Goal: Information Seeking & Learning: Check status

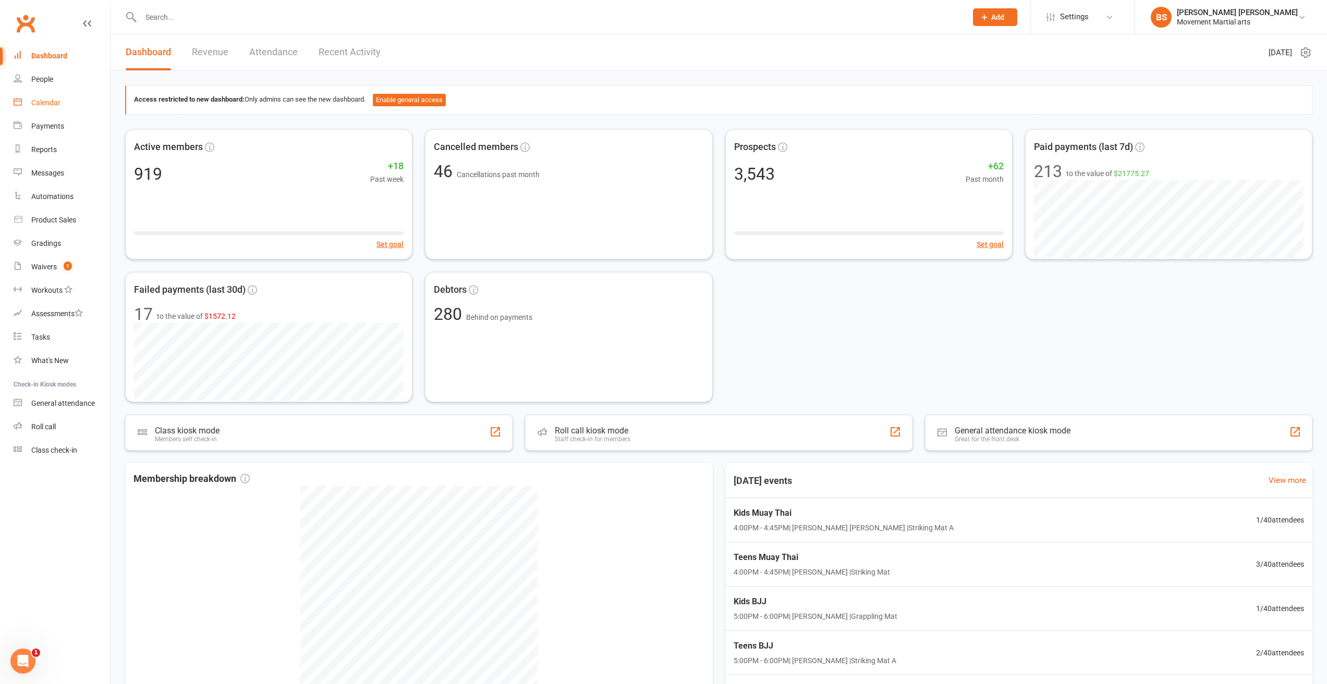
click at [71, 113] on link "Calendar" at bounding box center [62, 102] width 96 height 23
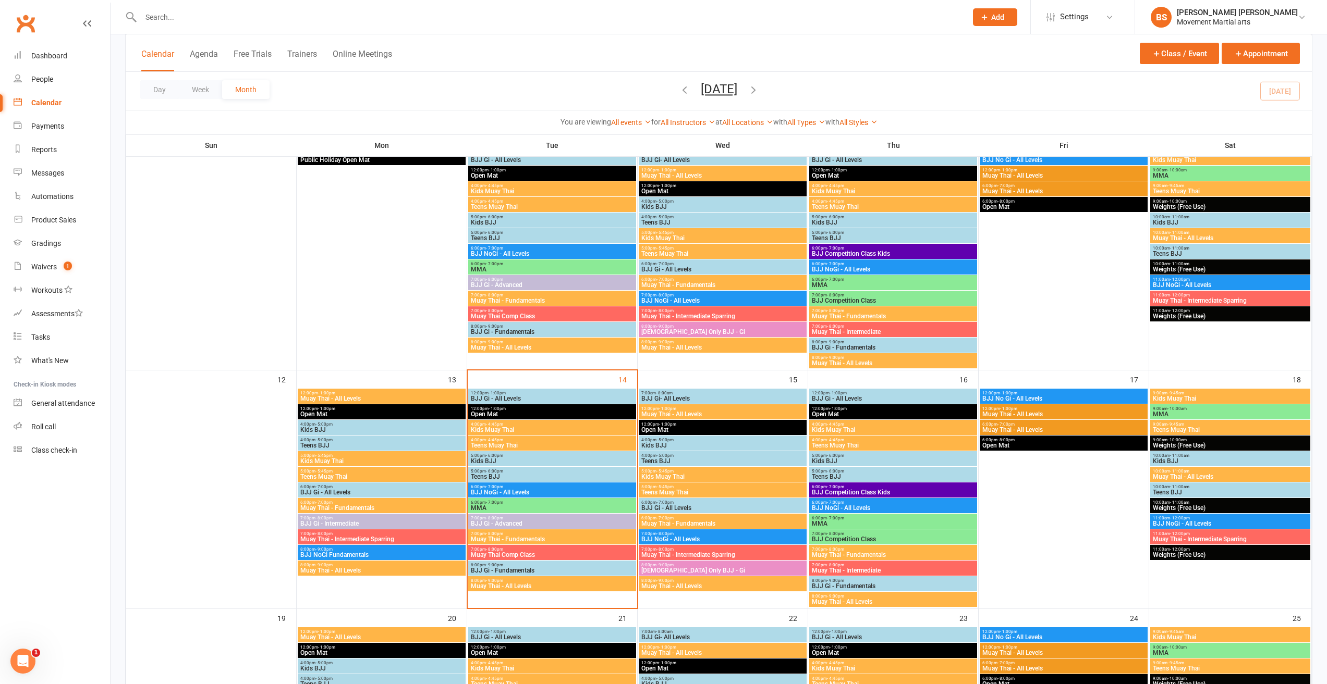
scroll to position [365, 0]
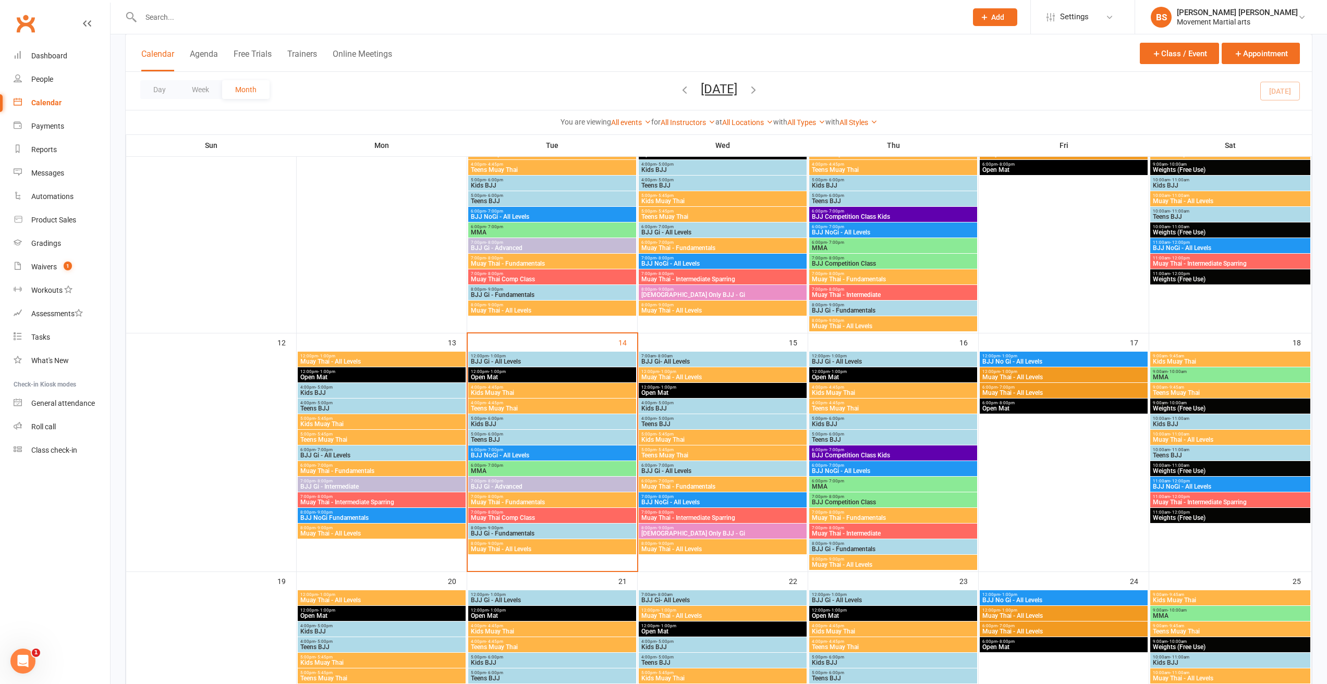
click at [591, 362] on span "BJJ Gi - All Levels" at bounding box center [552, 362] width 164 height 6
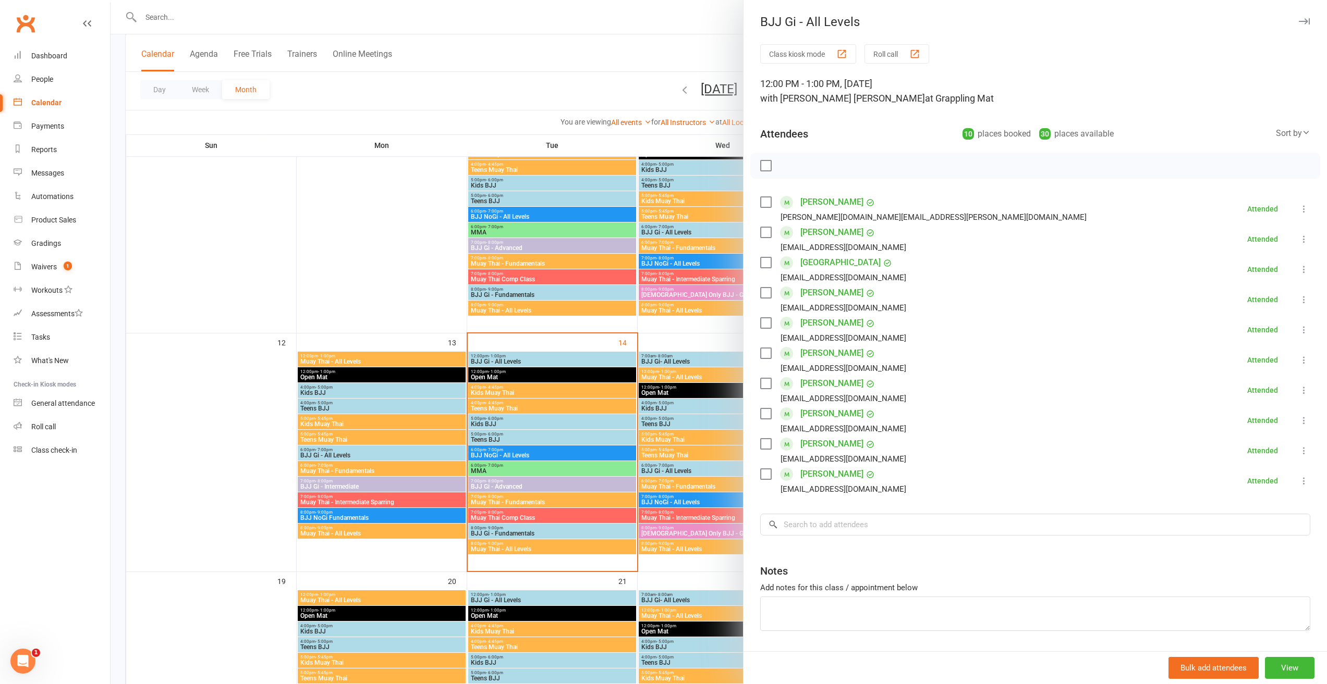
click at [830, 442] on link "[PERSON_NAME]" at bounding box center [831, 444] width 63 height 17
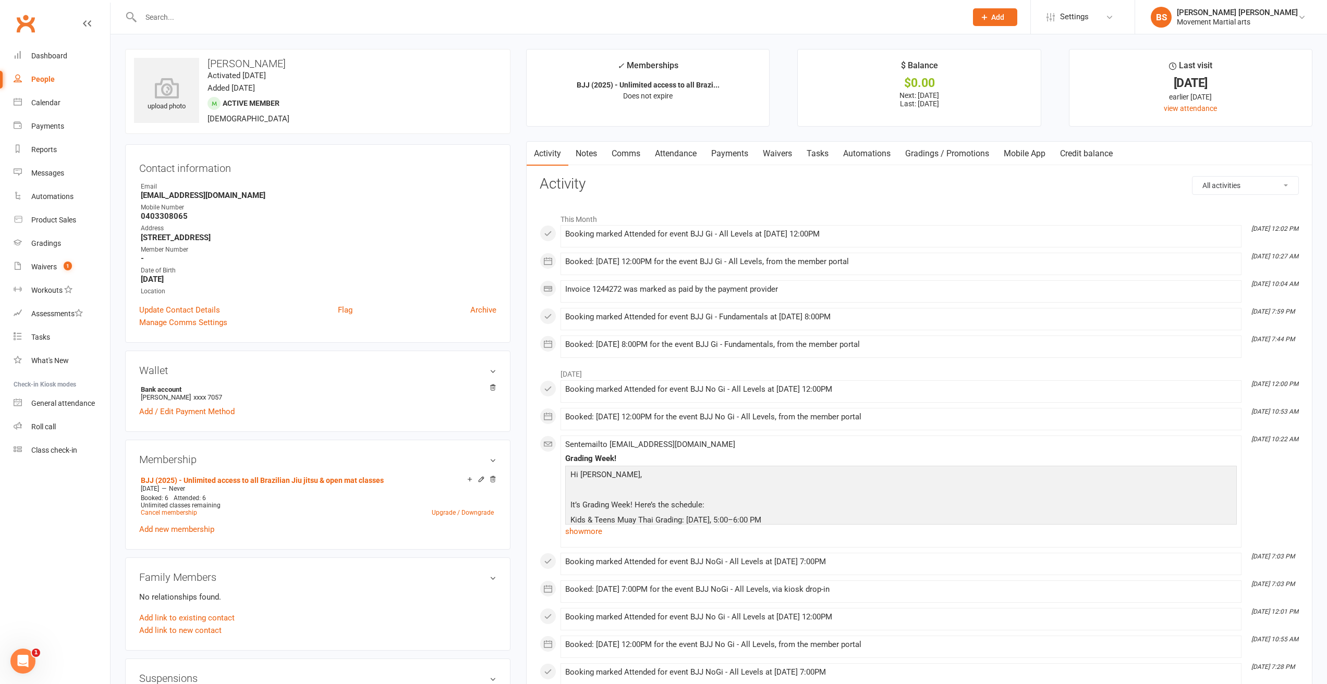
click at [277, 10] on input "text" at bounding box center [549, 17] width 822 height 15
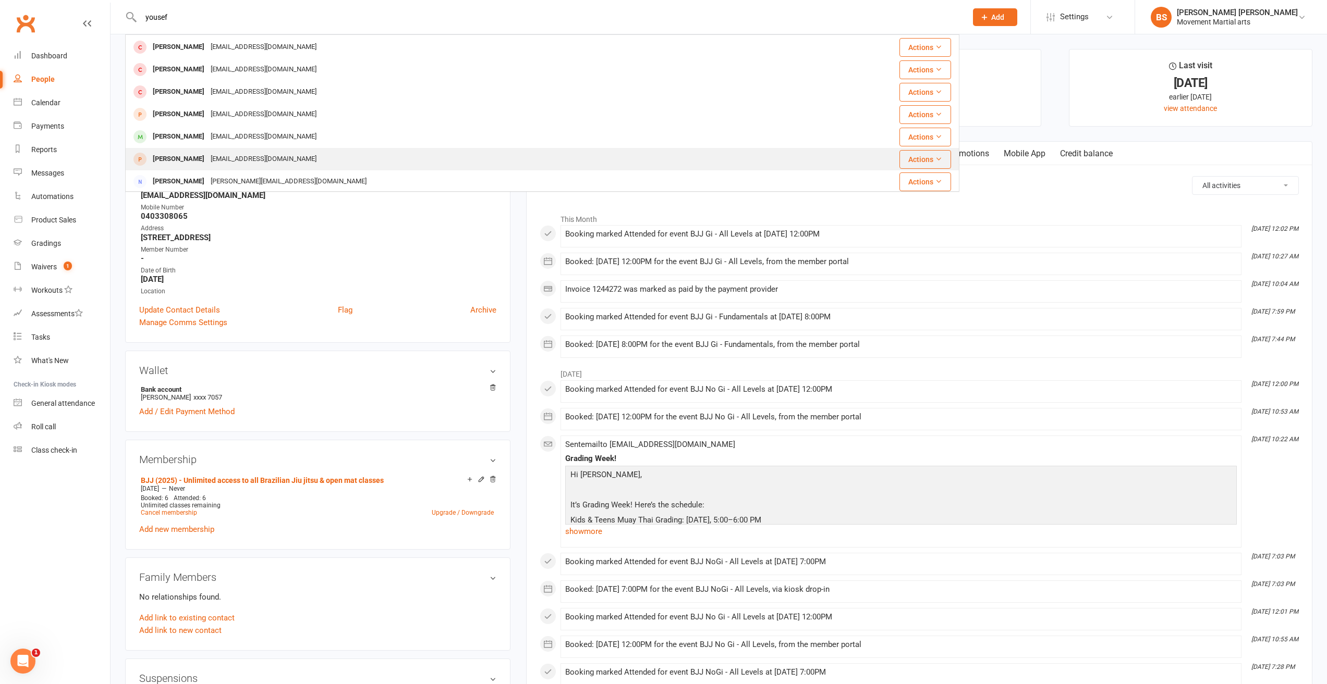
scroll to position [52, 0]
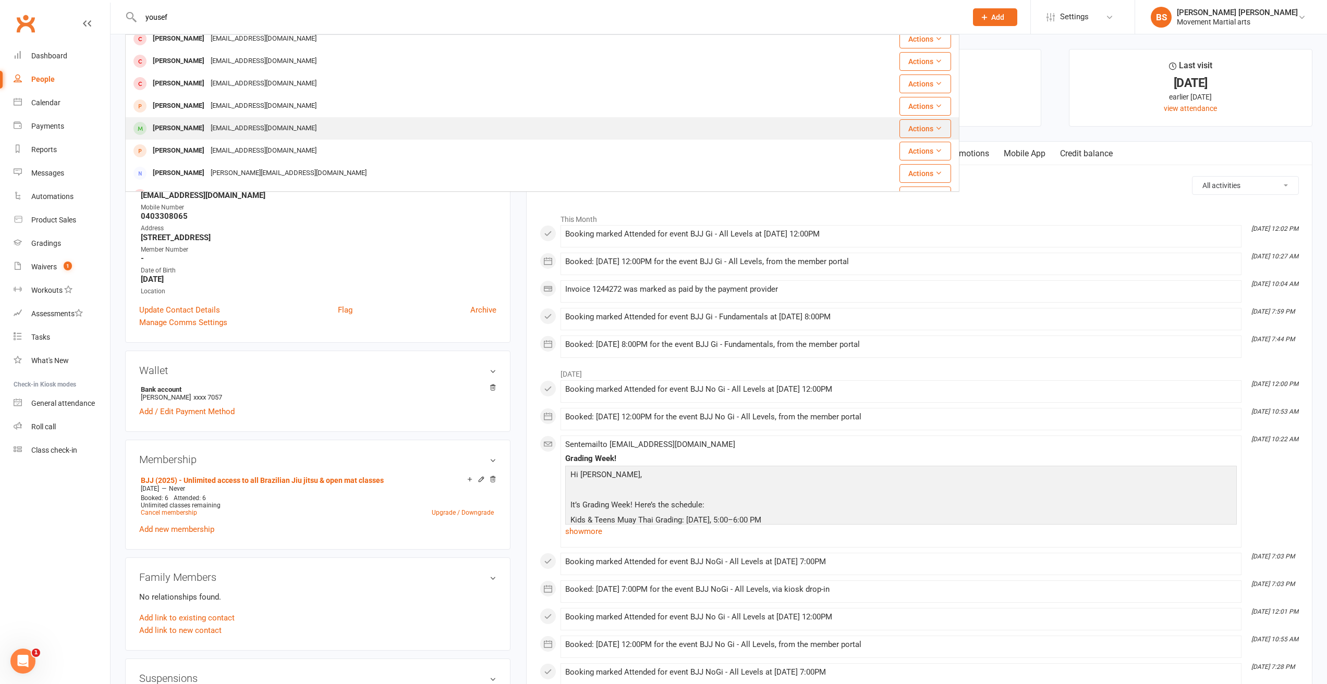
type input "yousef"
click at [331, 128] on div "[PERSON_NAME] [EMAIL_ADDRESS][DOMAIN_NAME]" at bounding box center [487, 128] width 722 height 21
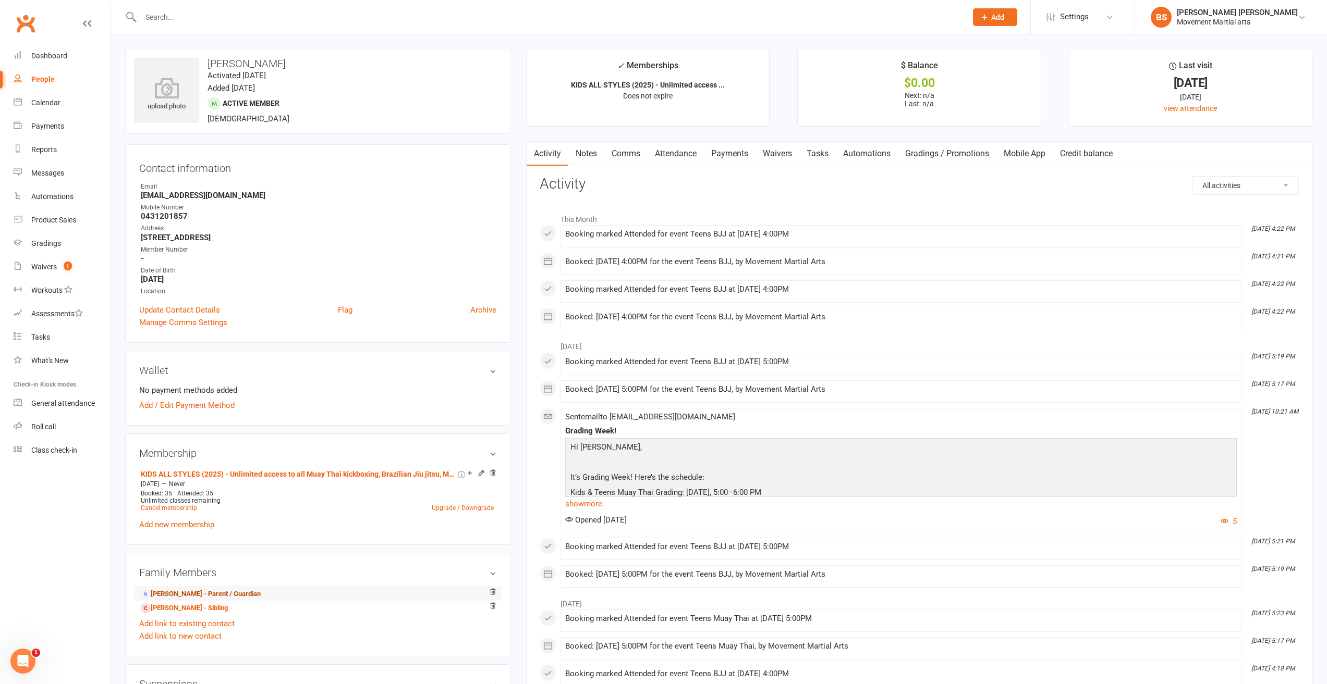
click at [235, 593] on link "[PERSON_NAME] - Parent / Guardian" at bounding box center [201, 594] width 120 height 11
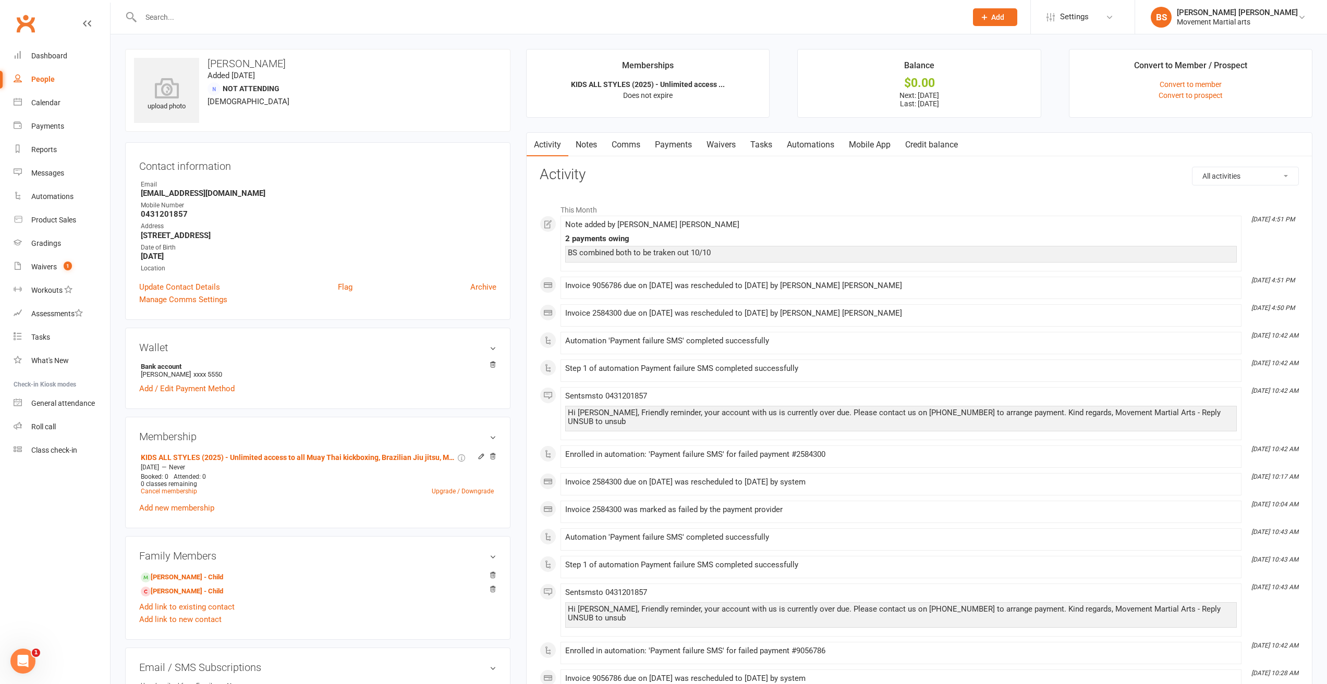
click at [676, 142] on link "Payments" at bounding box center [673, 145] width 52 height 24
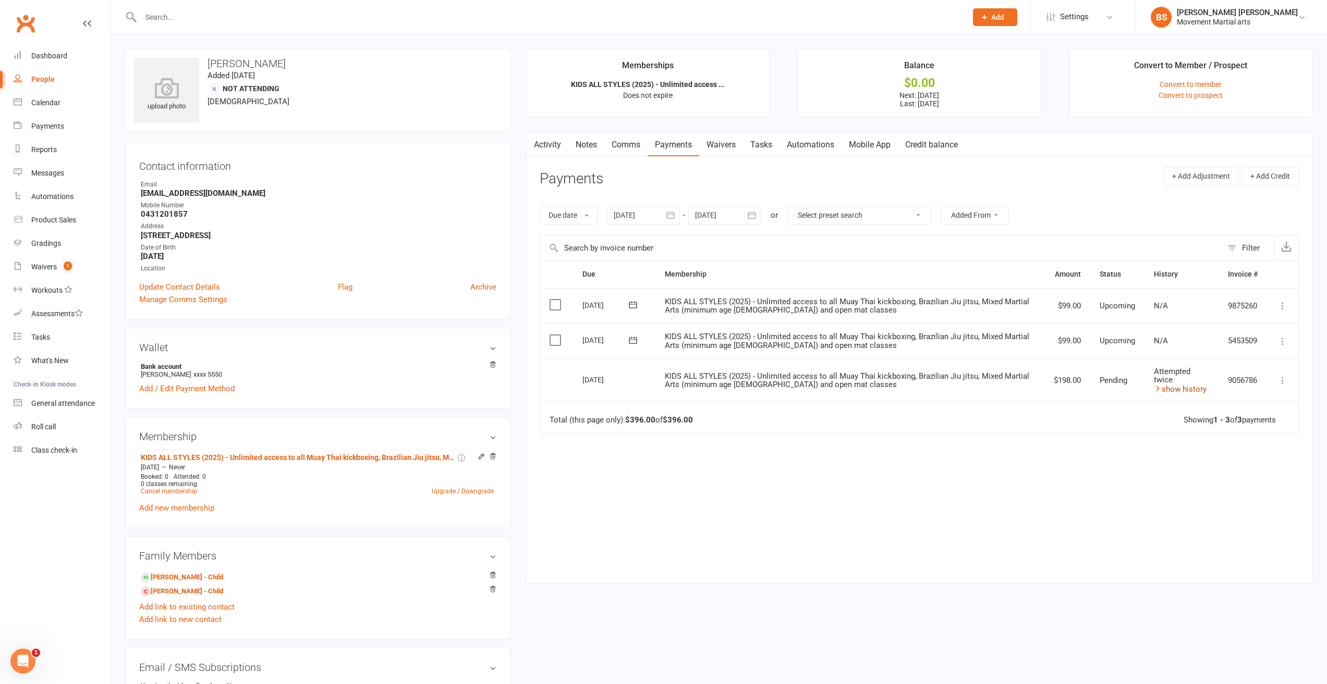
click at [1181, 390] on link "show history" at bounding box center [1180, 389] width 53 height 9
click at [548, 151] on link "Activity" at bounding box center [548, 145] width 42 height 24
